Goal: Find specific page/section

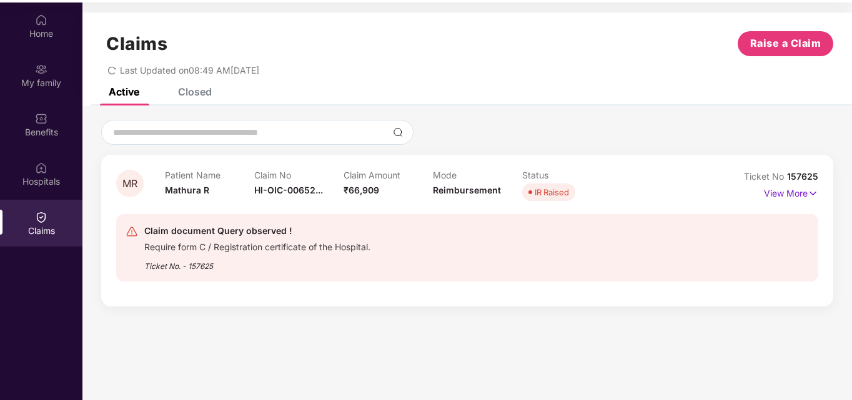
scroll to position [70, 0]
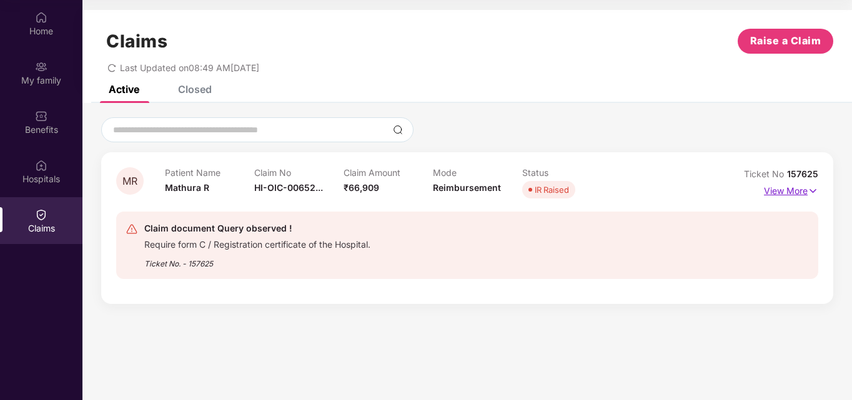
click at [778, 189] on p "View More" at bounding box center [791, 189] width 54 height 17
